Goal: Find specific page/section: Find specific page/section

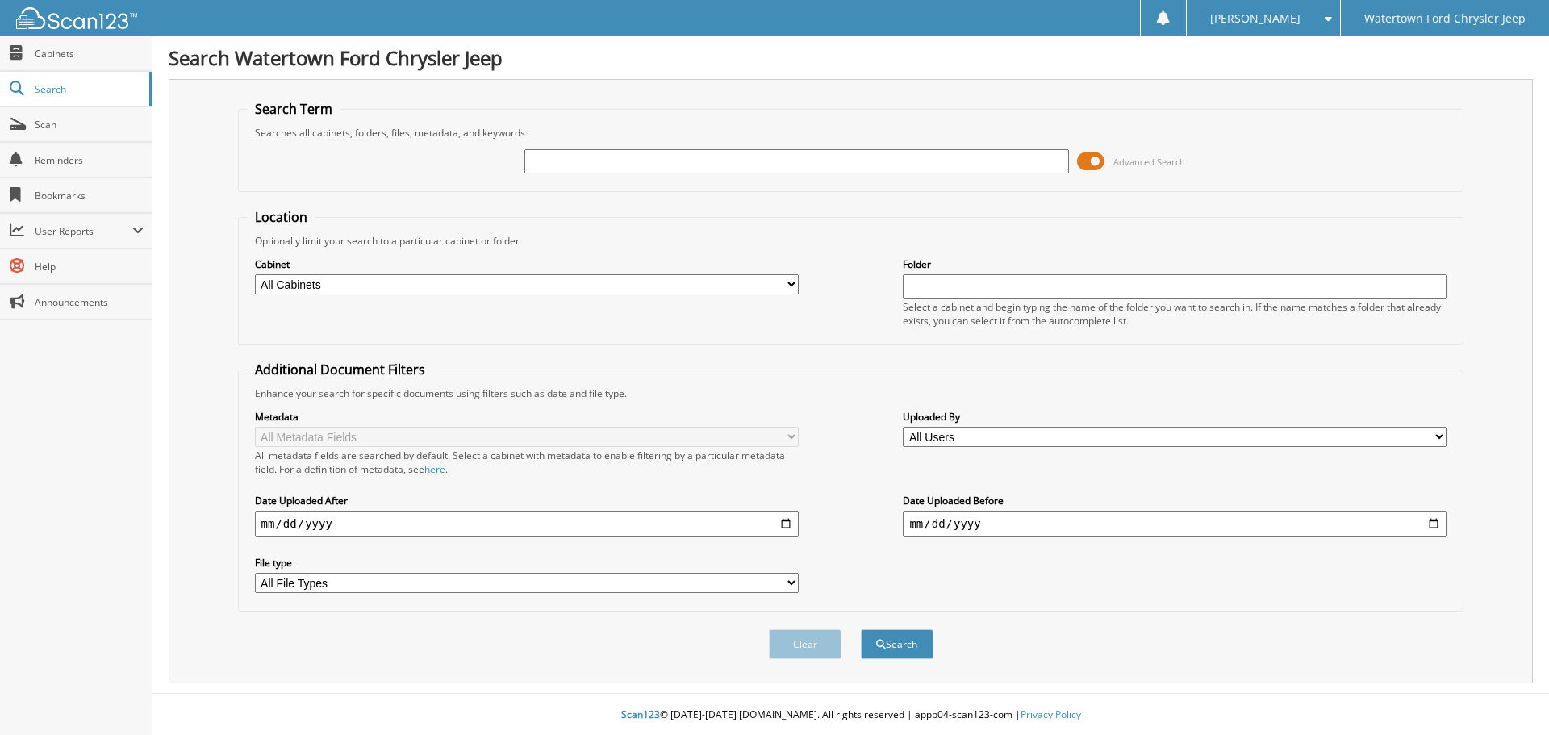
click at [1092, 156] on span at bounding box center [1090, 161] width 27 height 24
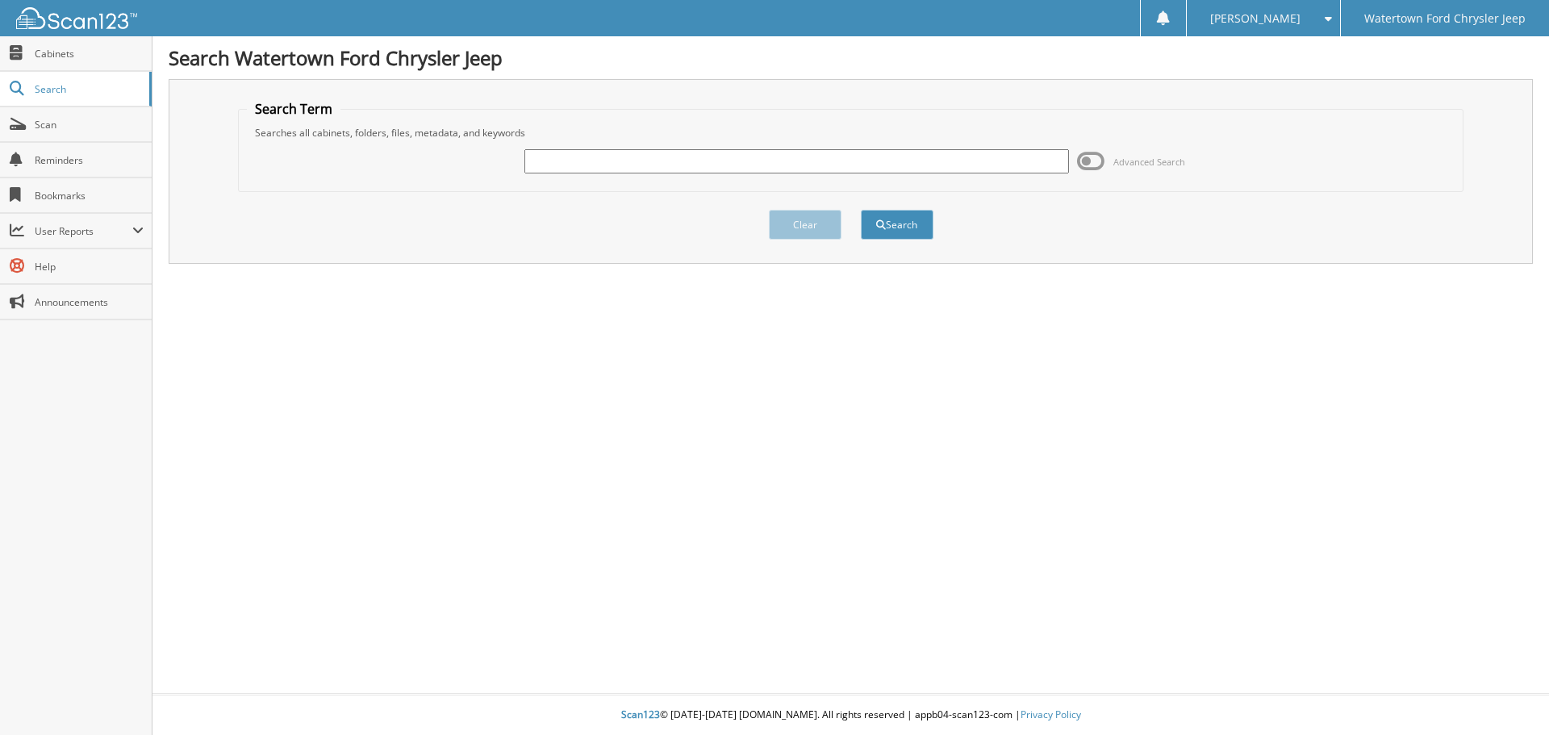
click at [700, 169] on input "text" at bounding box center [796, 161] width 544 height 24
type input "a-i 2023"
click at [861, 210] on button "Search" at bounding box center [897, 225] width 73 height 30
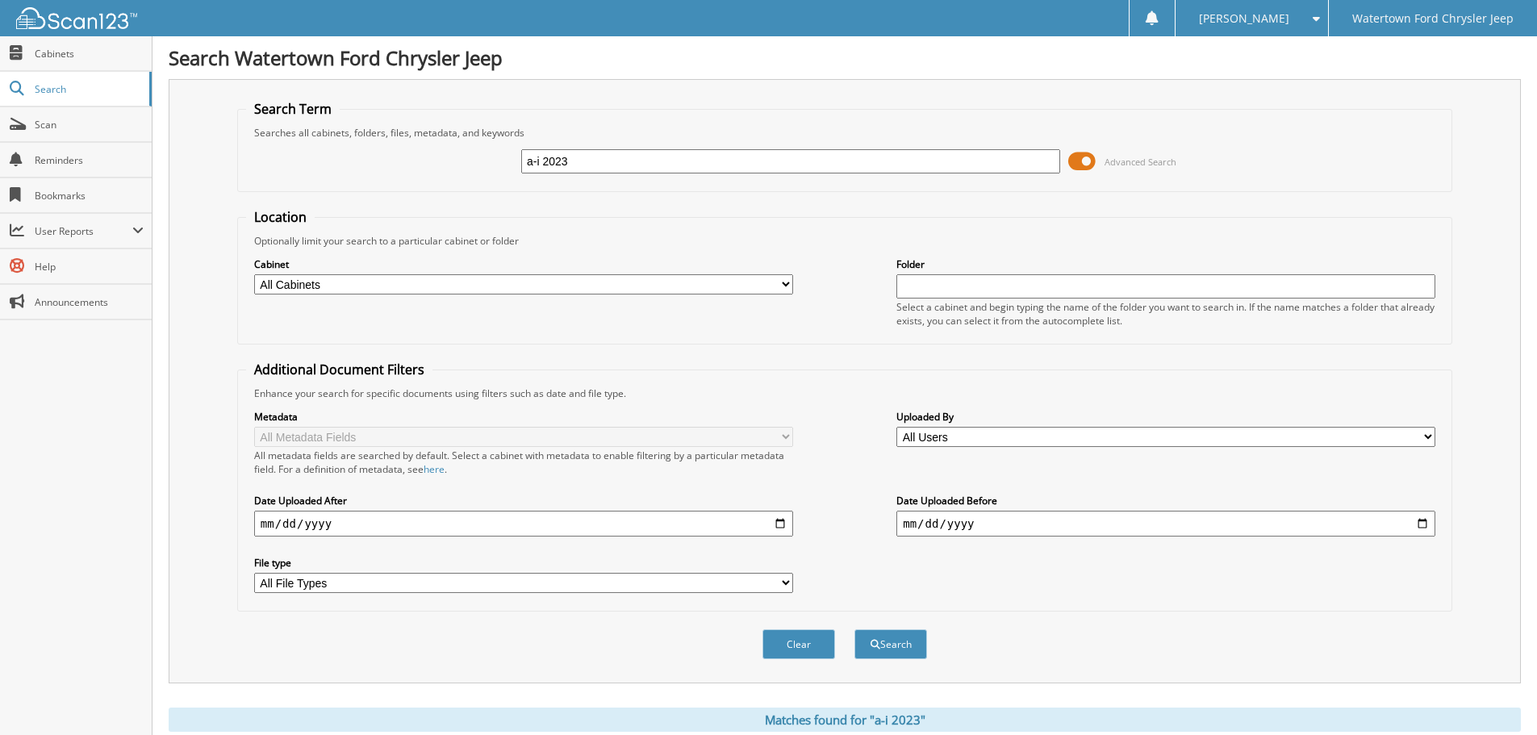
click at [1092, 164] on span at bounding box center [1081, 161] width 27 height 24
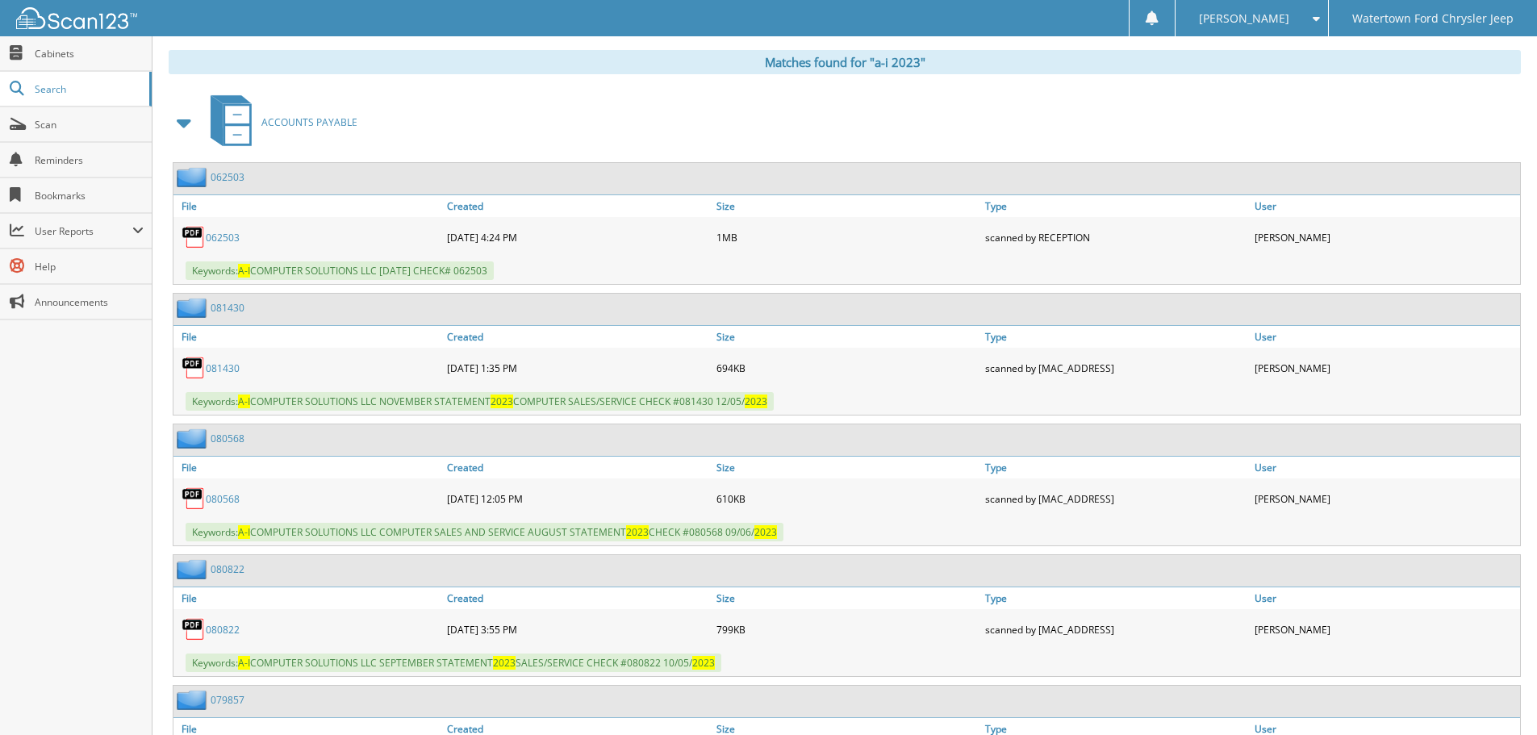
scroll to position [242, 0]
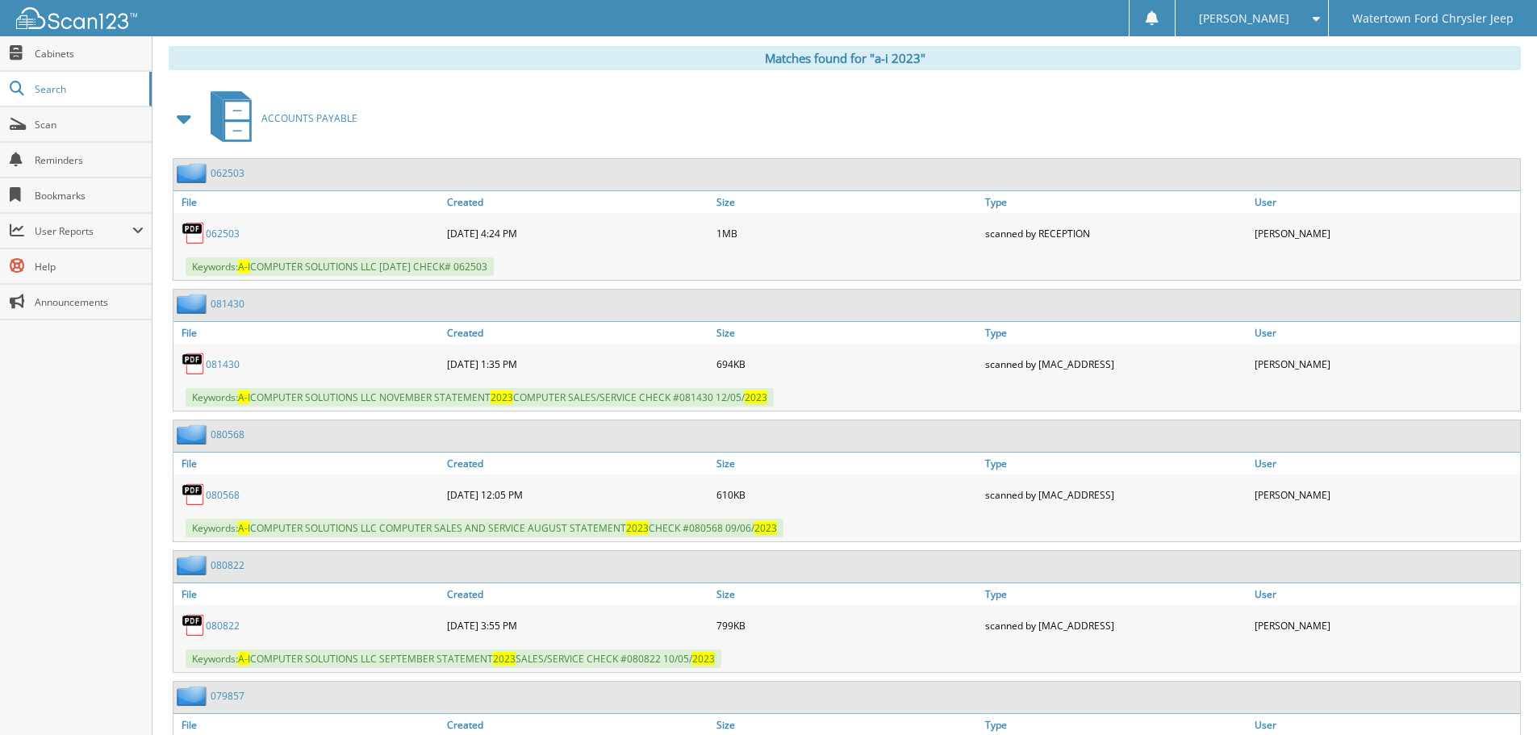
click at [231, 363] on link "081430" at bounding box center [223, 364] width 34 height 14
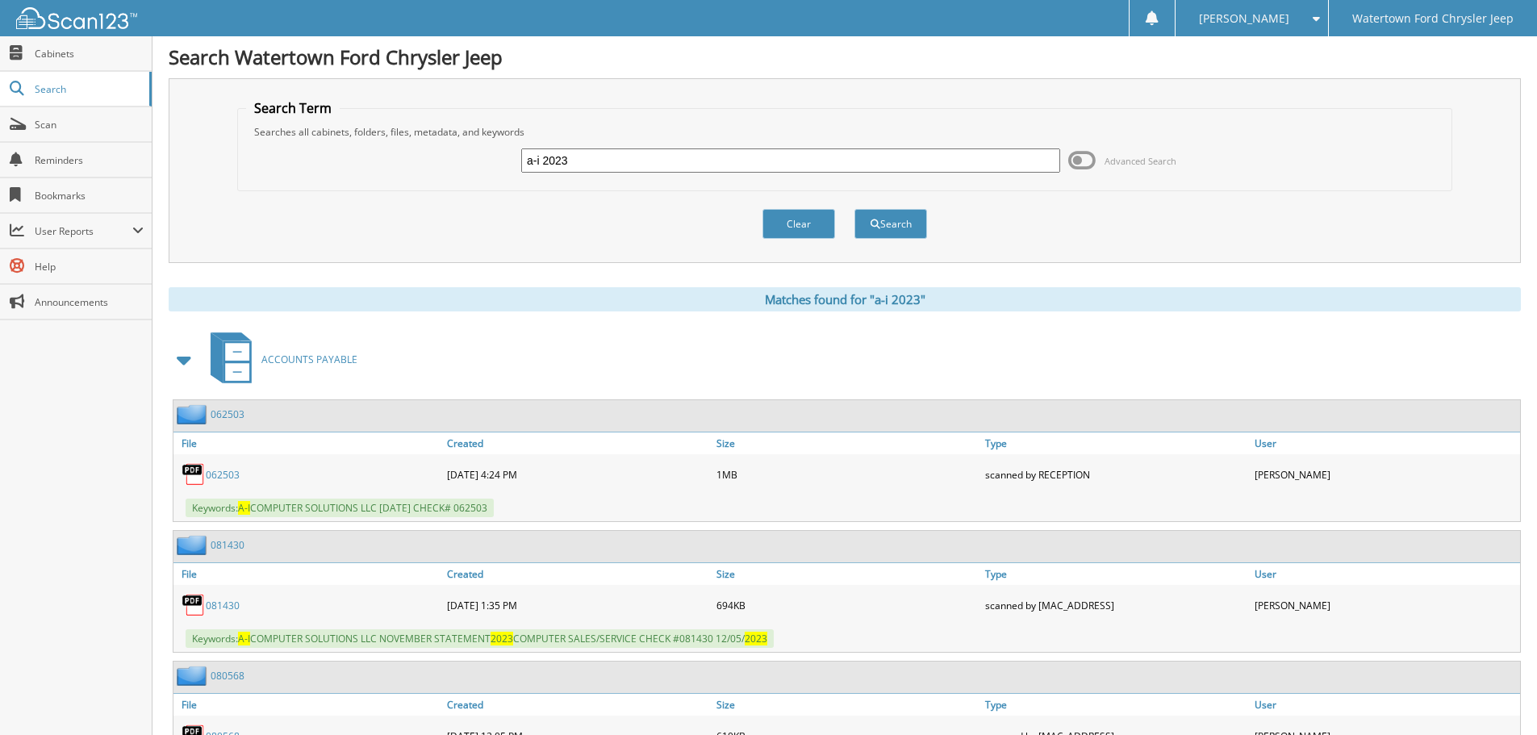
scroll to position [0, 0]
drag, startPoint x: 579, startPoint y: 161, endPoint x: 561, endPoint y: 160, distance: 17.8
click at [561, 160] on input "a-i 2023" at bounding box center [790, 161] width 539 height 24
type input "a-i 2024"
click at [854, 210] on button "Search" at bounding box center [890, 225] width 73 height 30
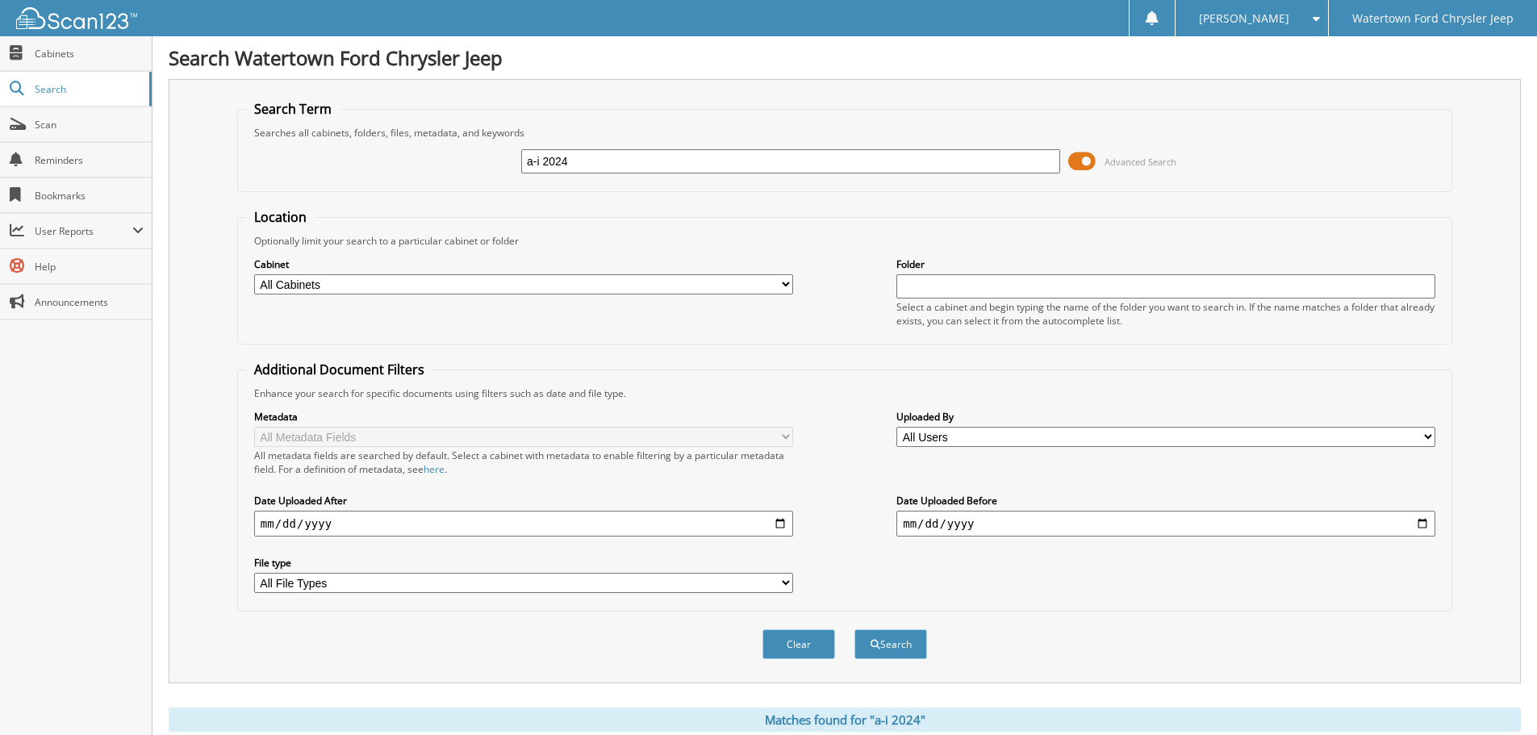
click at [1078, 161] on span at bounding box center [1081, 161] width 27 height 24
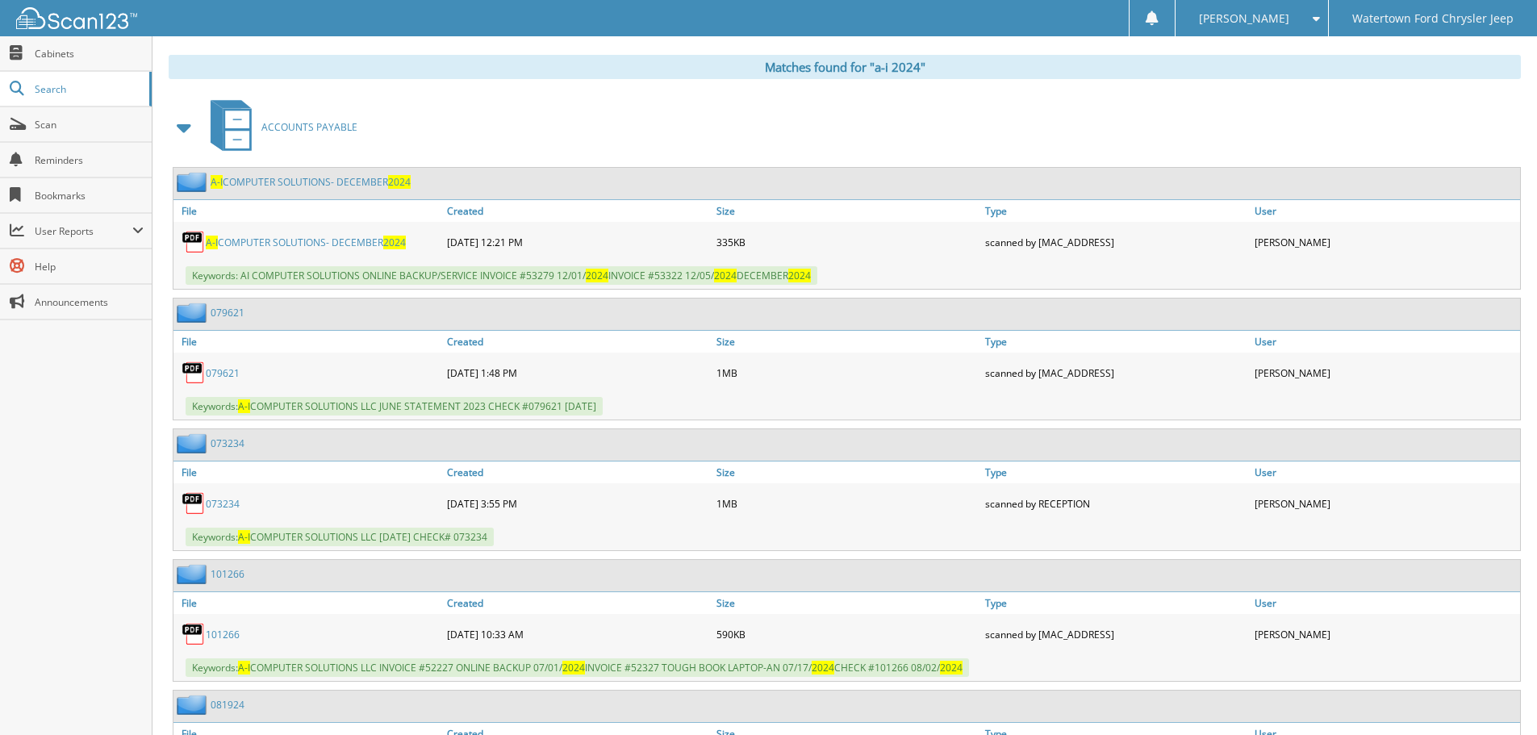
scroll to position [242, 0]
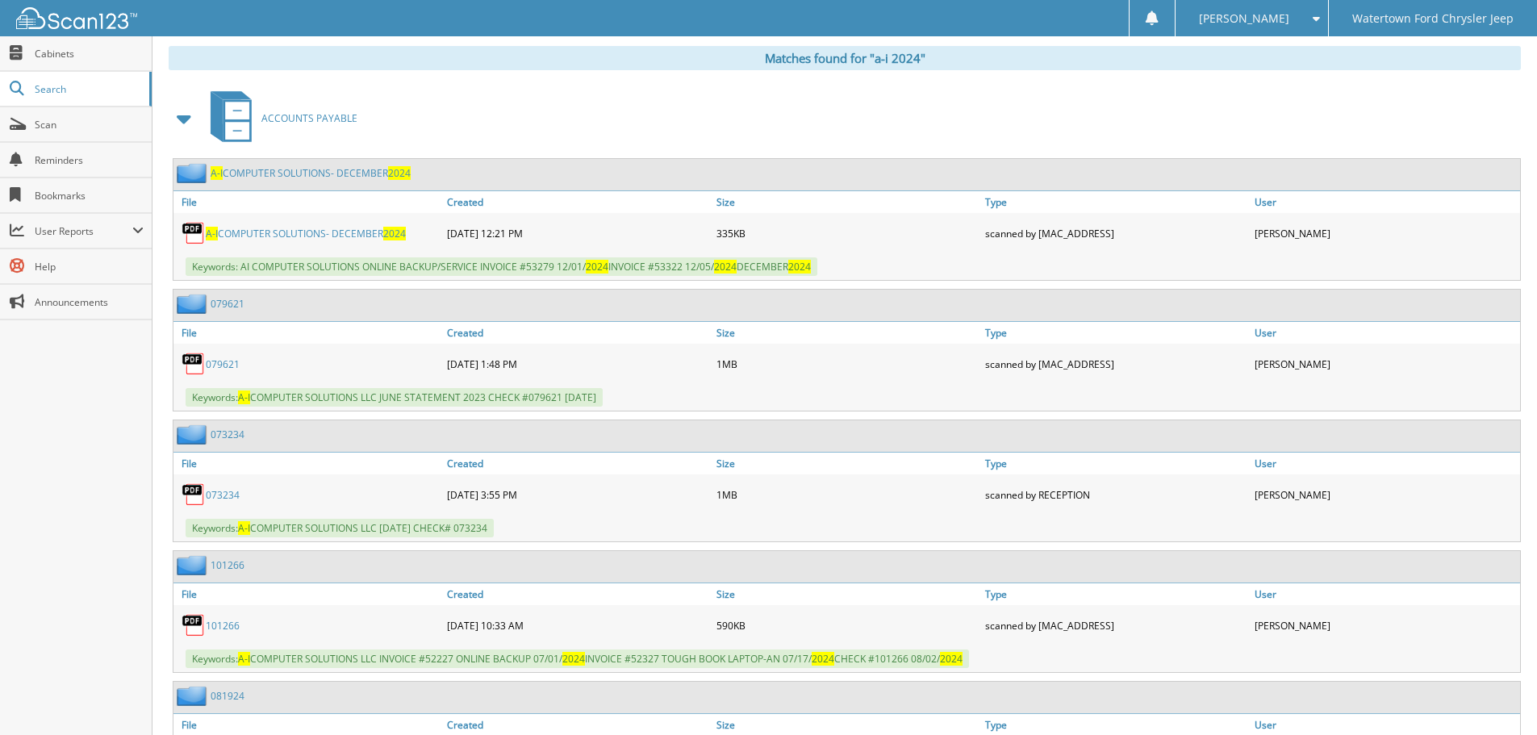
click at [284, 236] on link "A-I COMPUTER SOLUTIONS- DECEMBER 2024" at bounding box center [306, 234] width 200 height 14
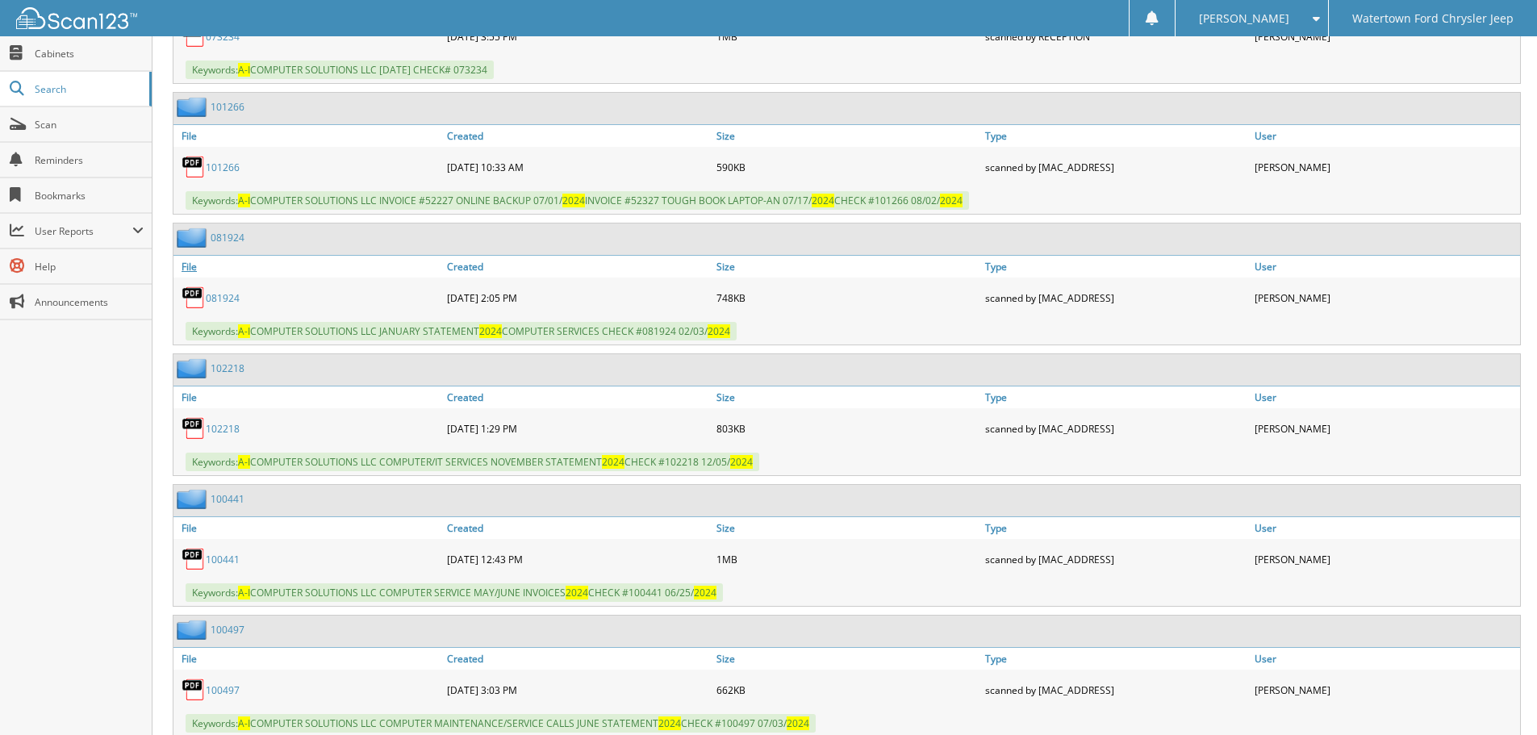
scroll to position [726, 0]
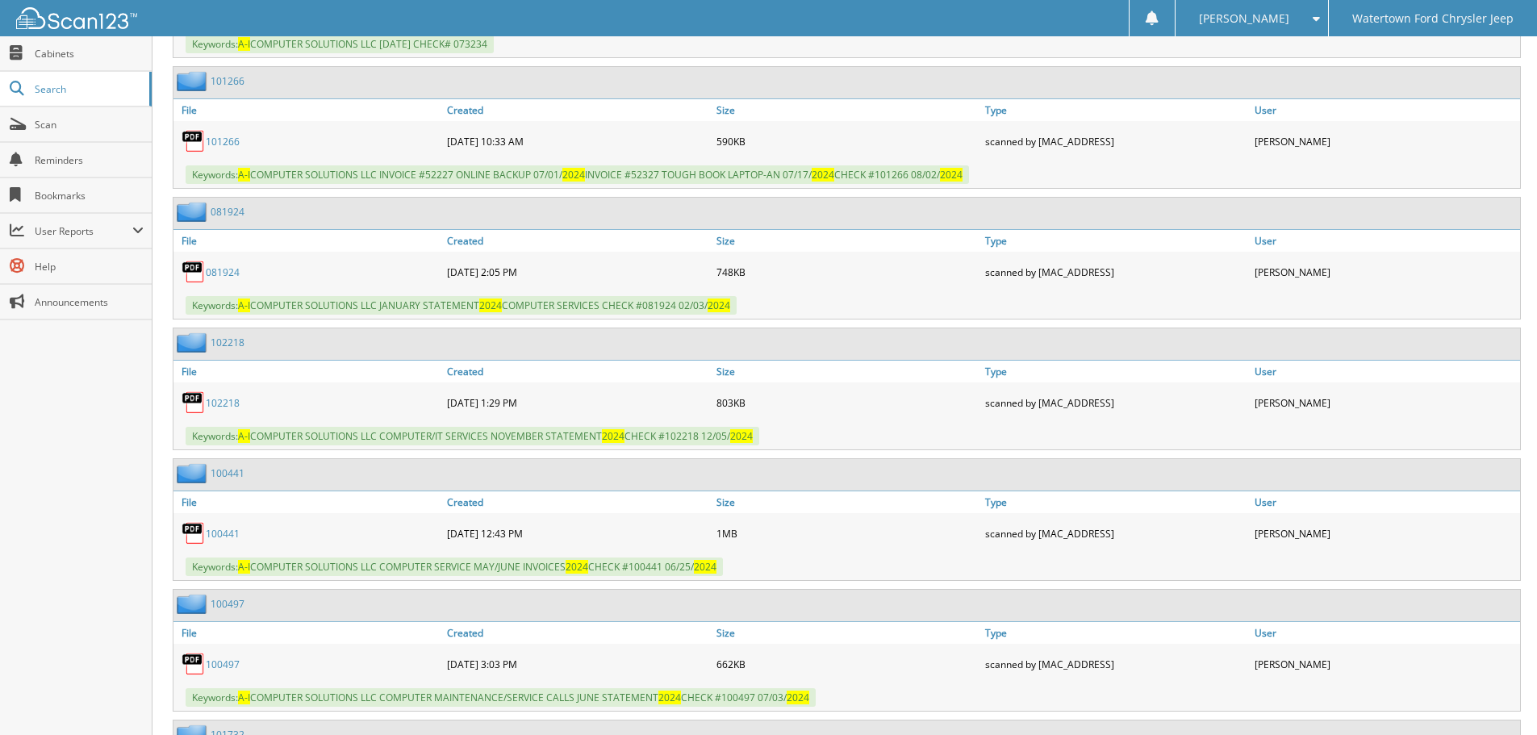
click at [228, 266] on link "081924" at bounding box center [223, 272] width 34 height 14
